Goal: Check status: Check status

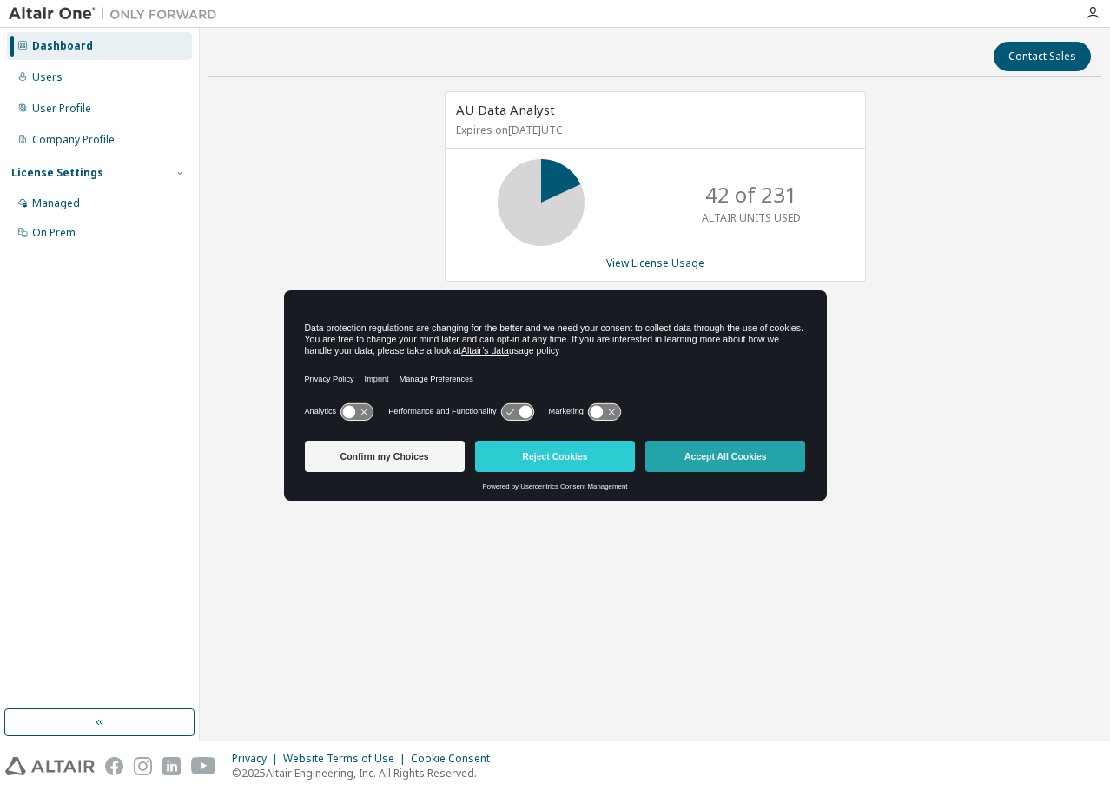
click at [717, 458] on button "Accept All Cookies" at bounding box center [726, 456] width 160 height 31
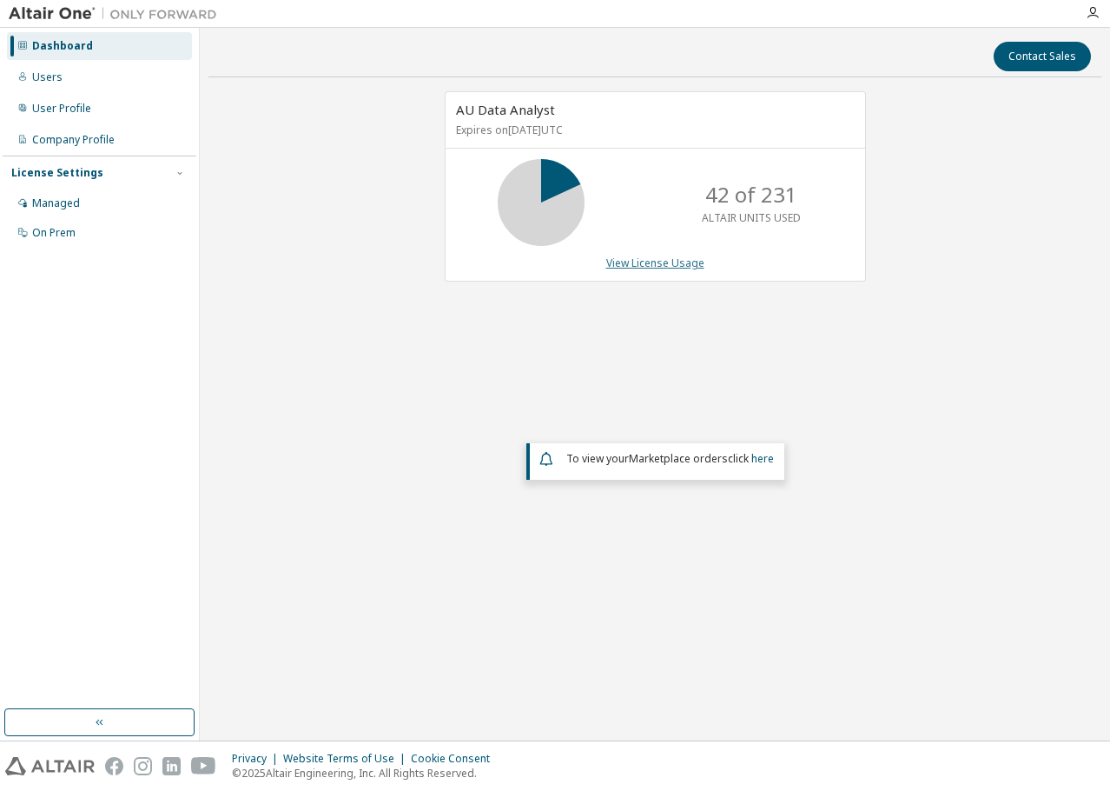
click at [652, 263] on link "View License Usage" at bounding box center [655, 262] width 98 height 15
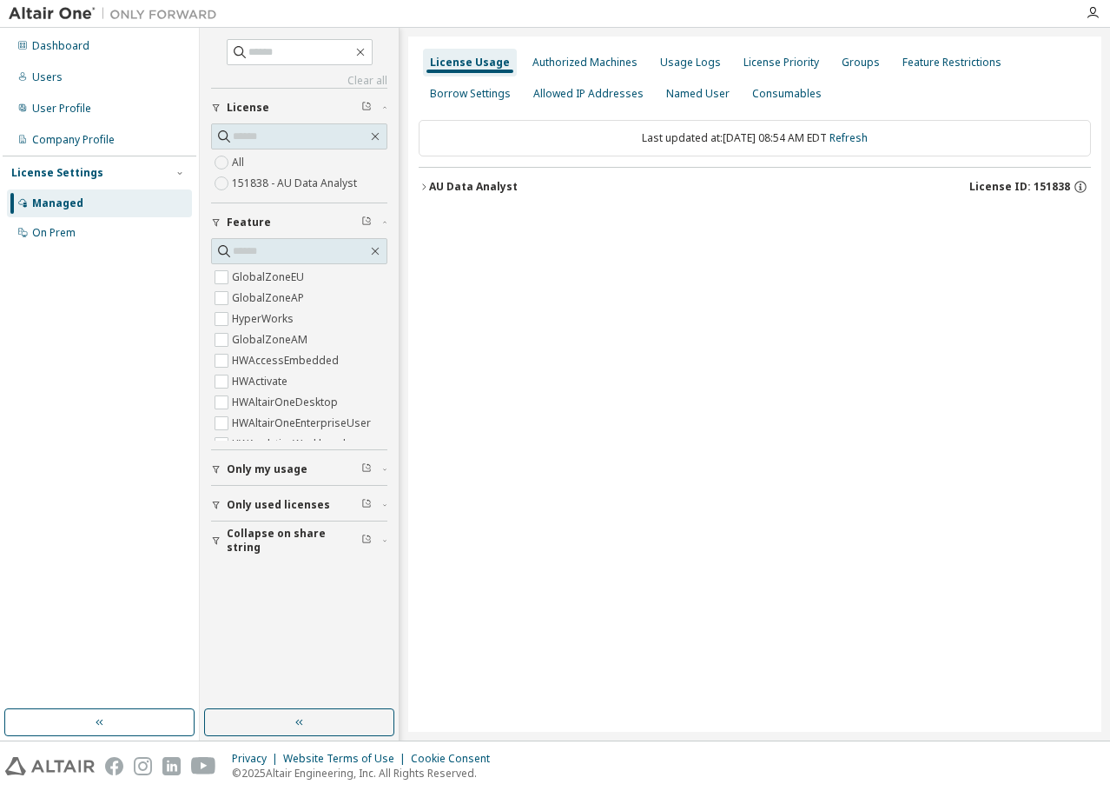
click at [422, 186] on icon "button" at bounding box center [424, 187] width 10 height 10
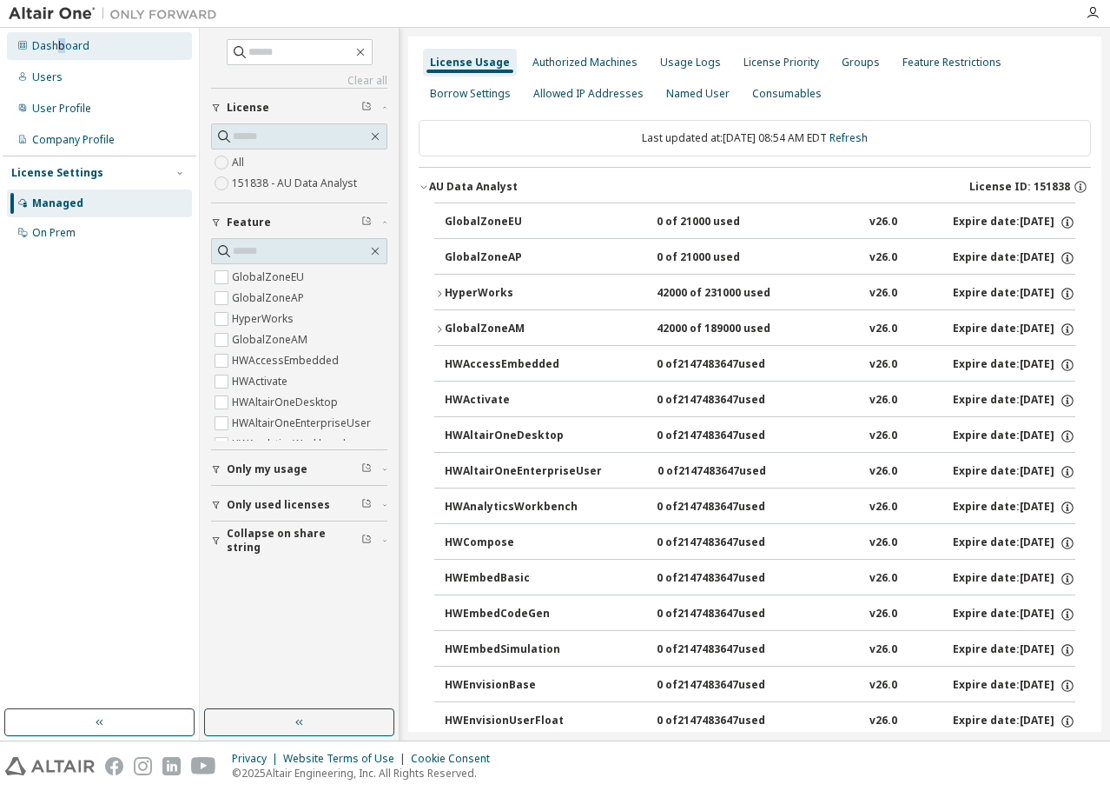
click at [62, 47] on div "Dashboard" at bounding box center [60, 46] width 57 height 14
